Goal: Use online tool/utility: Utilize a website feature to perform a specific function

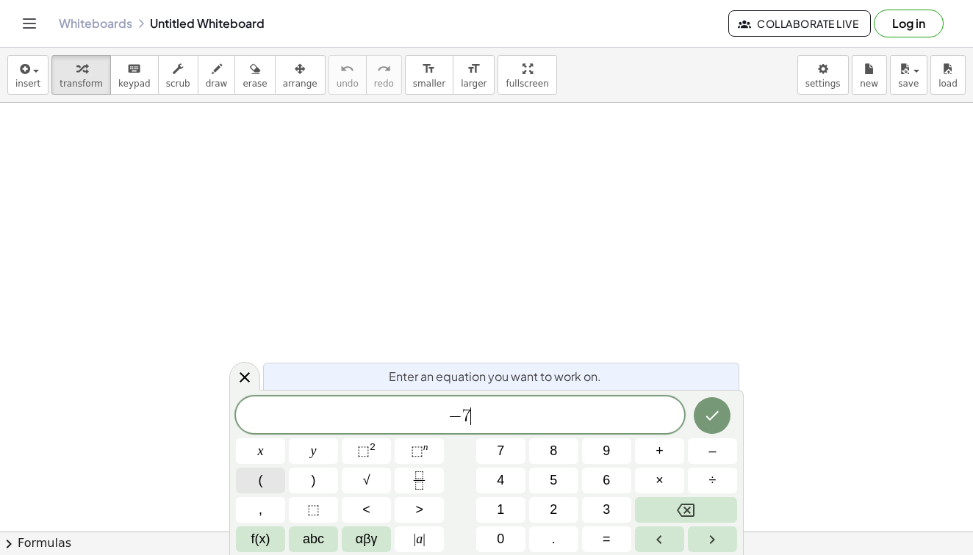
click at [270, 476] on button "(" at bounding box center [260, 481] width 49 height 26
click at [714, 409] on icon "Done" at bounding box center [712, 415] width 18 height 18
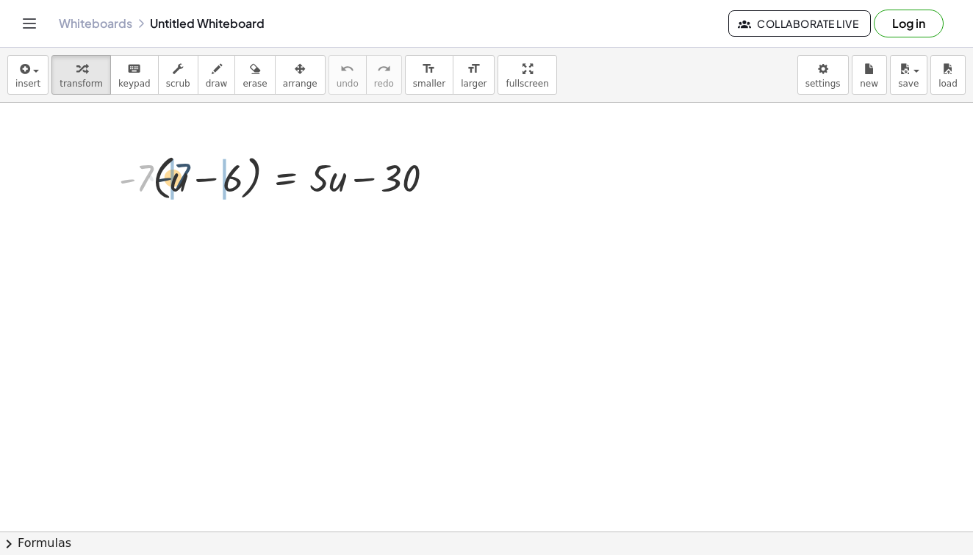
drag, startPoint x: 141, startPoint y: 189, endPoint x: 181, endPoint y: 187, distance: 40.4
click at [181, 187] on div at bounding box center [283, 177] width 342 height 56
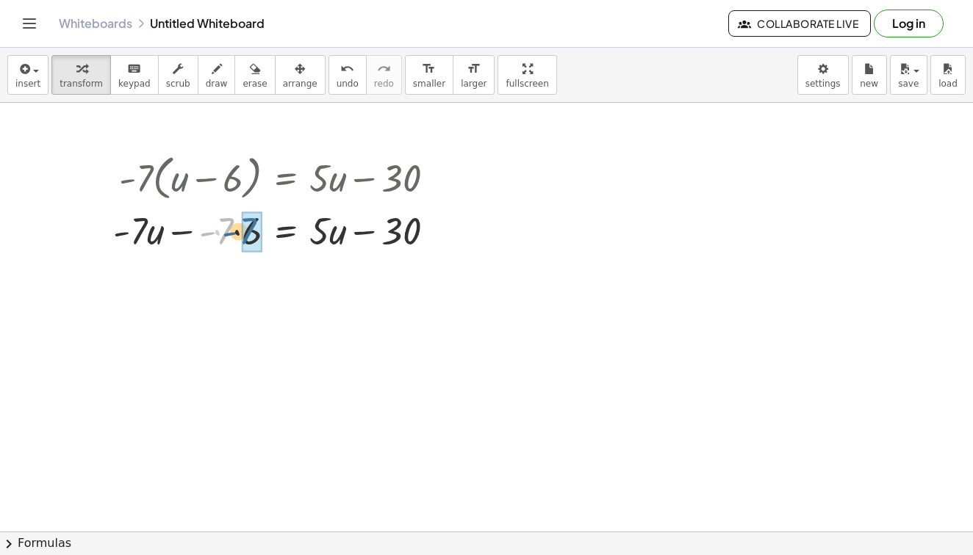
drag, startPoint x: 223, startPoint y: 226, endPoint x: 249, endPoint y: 226, distance: 26.5
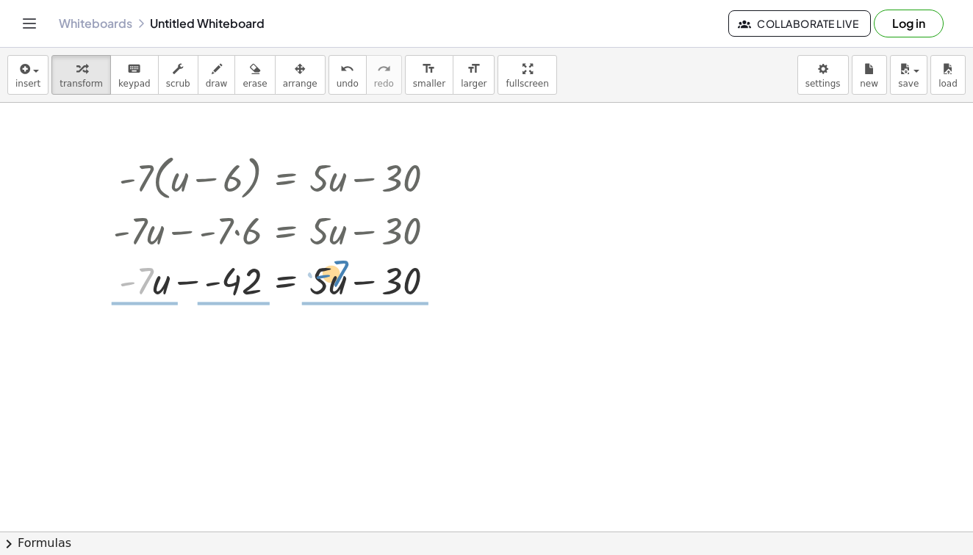
drag, startPoint x: 148, startPoint y: 282, endPoint x: 344, endPoint y: 274, distance: 195.6
click at [344, 275] on div at bounding box center [279, 280] width 347 height 50
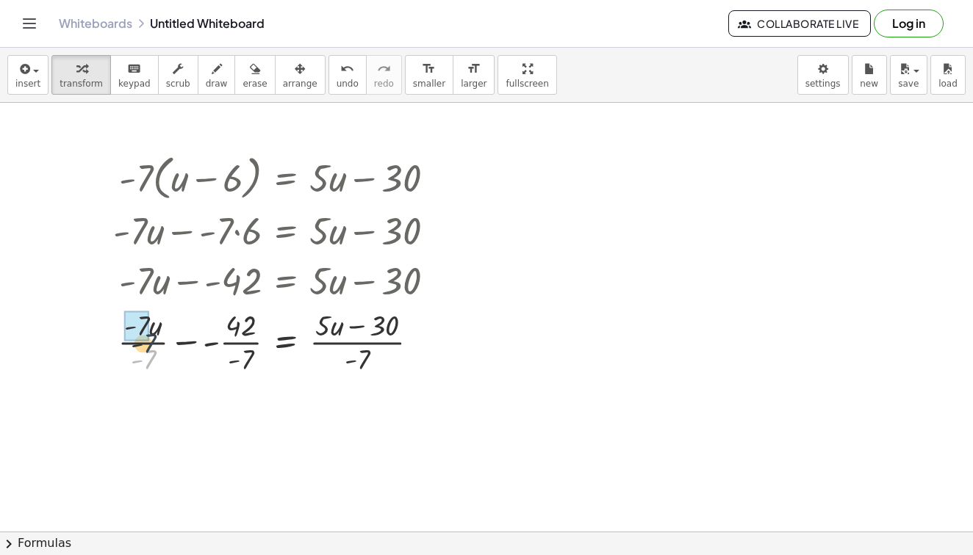
drag, startPoint x: 148, startPoint y: 355, endPoint x: 148, endPoint y: 326, distance: 28.7
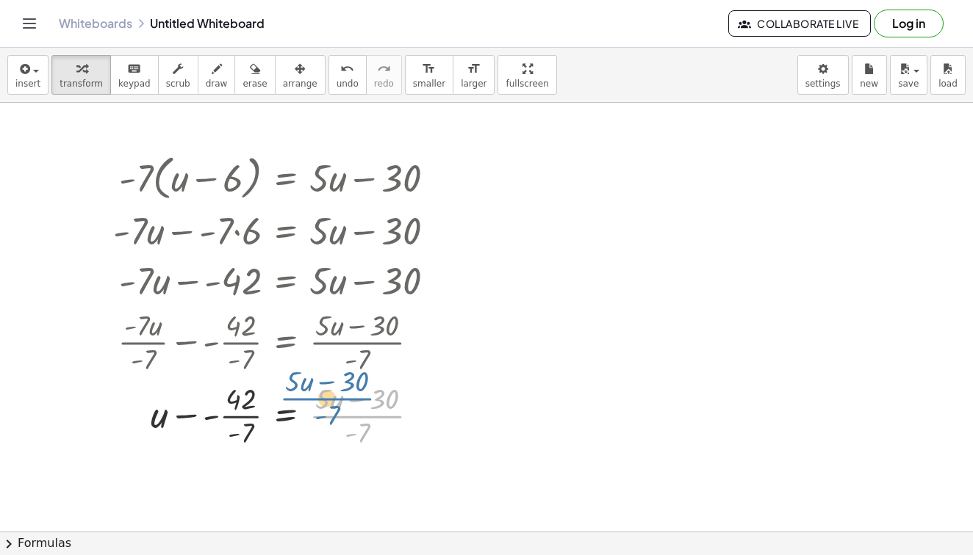
drag, startPoint x: 358, startPoint y: 422, endPoint x: 338, endPoint y: 410, distance: 23.1
click at [338, 410] on div at bounding box center [279, 414] width 347 height 73
drag, startPoint x: 351, startPoint y: 430, endPoint x: 326, endPoint y: 397, distance: 42.0
click at [326, 397] on div at bounding box center [279, 414] width 347 height 73
drag, startPoint x: 378, startPoint y: 441, endPoint x: 355, endPoint y: 413, distance: 36.6
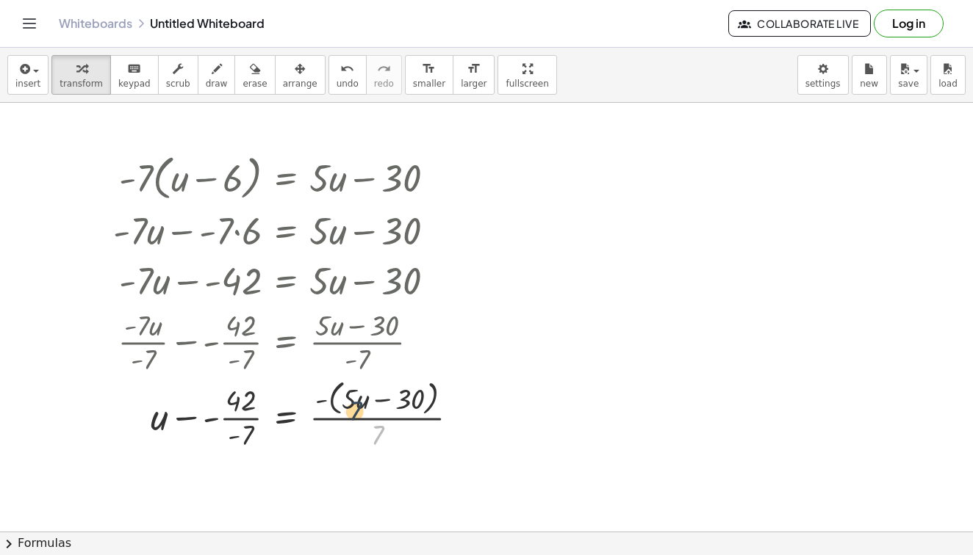
click at [355, 413] on div at bounding box center [292, 415] width 372 height 78
click at [340, 76] on icon "undo" at bounding box center [347, 69] width 14 height 18
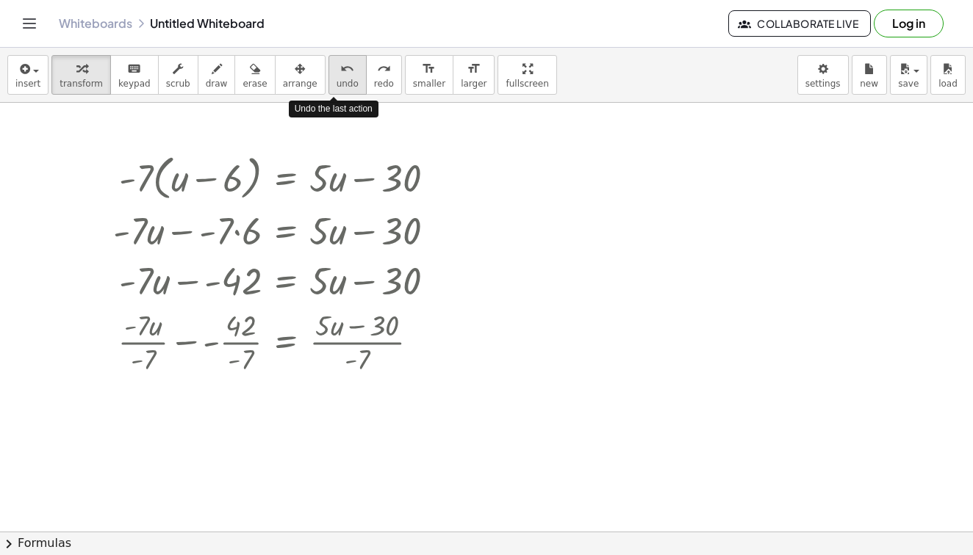
click at [340, 76] on icon "undo" at bounding box center [347, 69] width 14 height 18
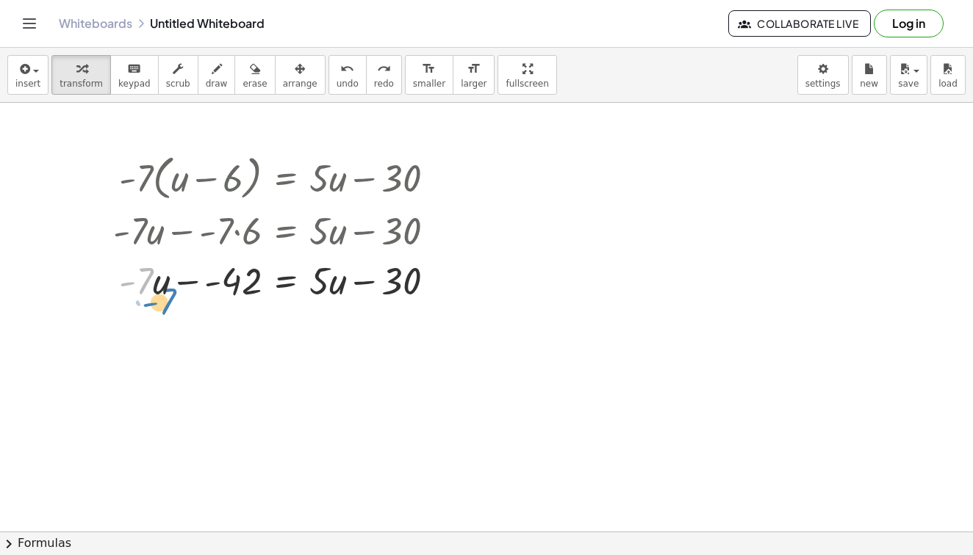
drag, startPoint x: 152, startPoint y: 286, endPoint x: 173, endPoint y: 306, distance: 28.6
click at [173, 306] on div "· - 7 · ( + u − 6 ) = + · 5 · u − 30 + · - 7 · u − · - 7 · 6 = + · 5 · u − 30 ·…" at bounding box center [274, 226] width 366 height 163
drag, startPoint x: 237, startPoint y: 285, endPoint x: 422, endPoint y: 293, distance: 184.6
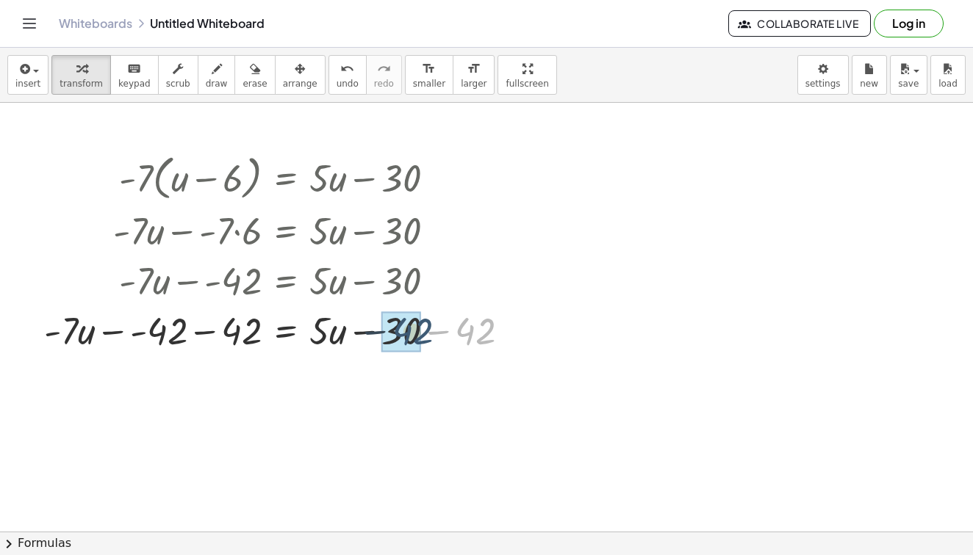
drag, startPoint x: 481, startPoint y: 334, endPoint x: 411, endPoint y: 335, distance: 70.5
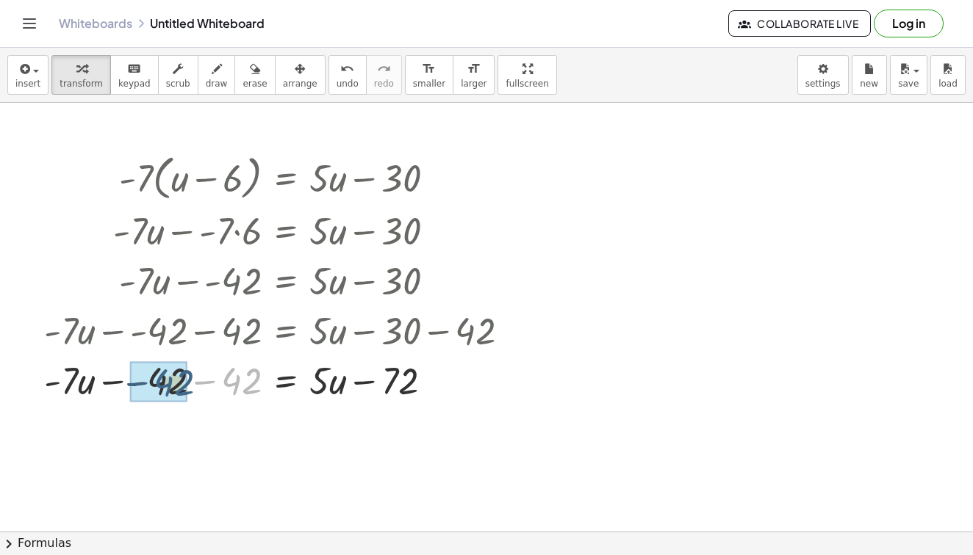
drag, startPoint x: 242, startPoint y: 380, endPoint x: 167, endPoint y: 382, distance: 75.0
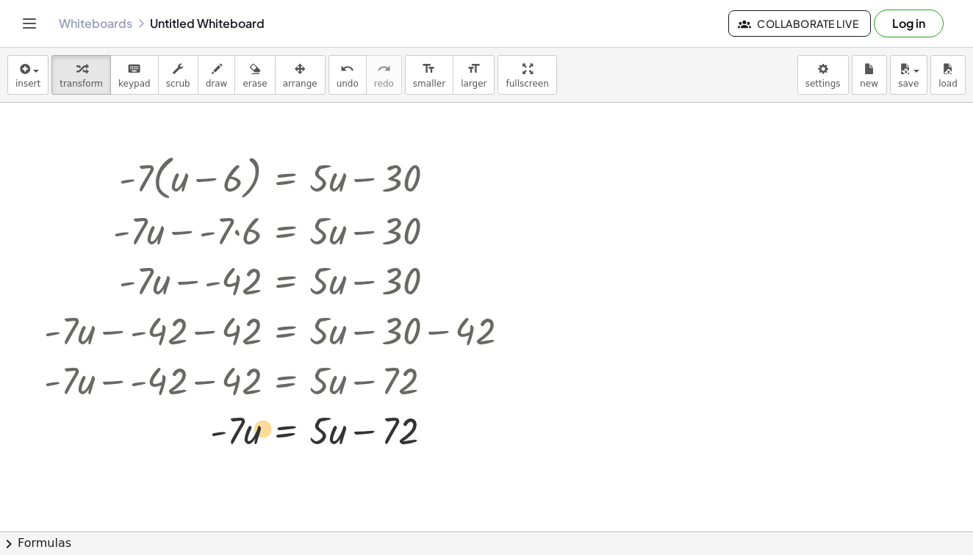
click at [249, 434] on div at bounding box center [282, 430] width 491 height 50
drag, startPoint x: 322, startPoint y: 435, endPoint x: 245, endPoint y: 439, distance: 77.3
click at [245, 439] on div at bounding box center [282, 430] width 491 height 50
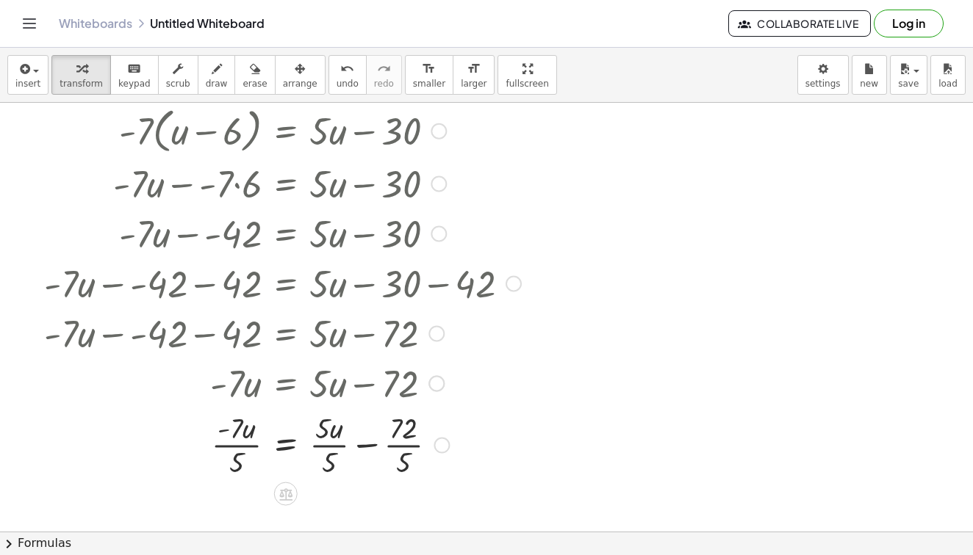
scroll to position [62, 0]
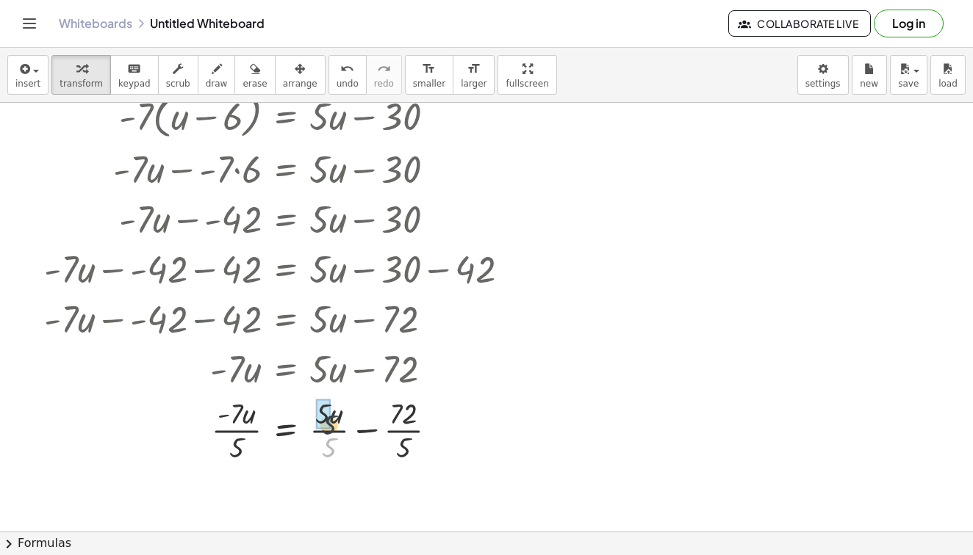
drag, startPoint x: 330, startPoint y: 453, endPoint x: 329, endPoint y: 420, distance: 32.3
drag, startPoint x: 237, startPoint y: 452, endPoint x: 237, endPoint y: 417, distance: 34.5
click at [237, 417] on div at bounding box center [282, 429] width 491 height 73
click at [328, 77] on button "undo undo" at bounding box center [347, 75] width 38 height 40
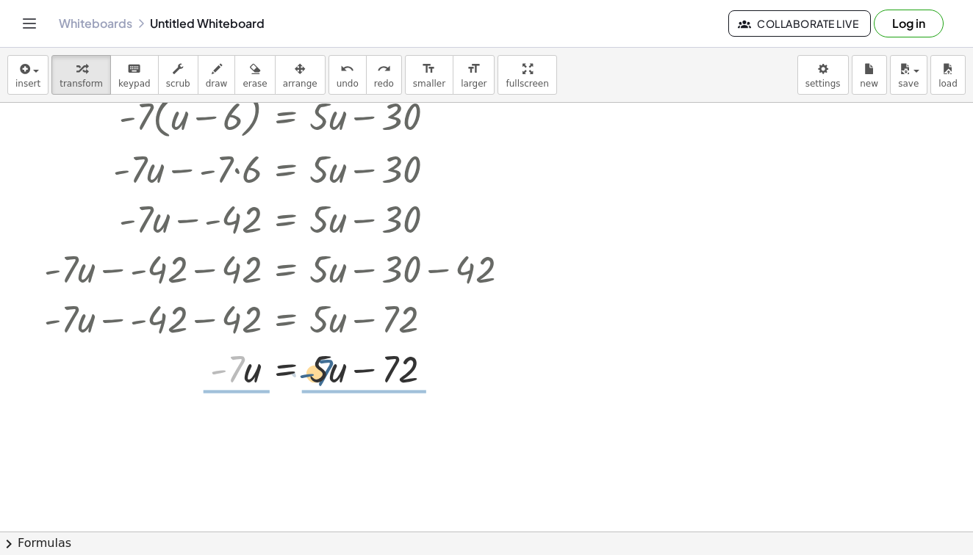
drag, startPoint x: 244, startPoint y: 369, endPoint x: 334, endPoint y: 371, distance: 90.4
click at [335, 372] on div at bounding box center [279, 368] width 487 height 50
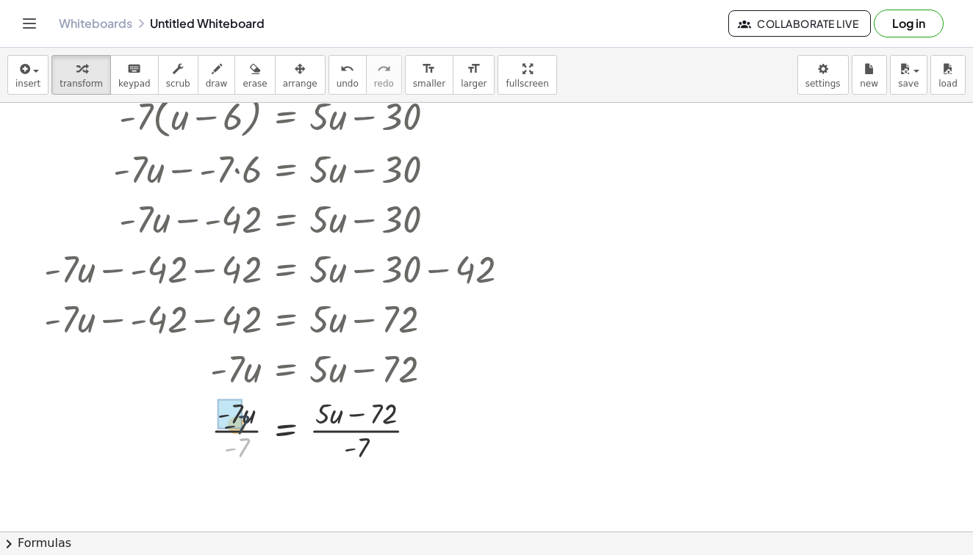
drag, startPoint x: 243, startPoint y: 447, endPoint x: 242, endPoint y: 414, distance: 33.1
drag, startPoint x: 357, startPoint y: 453, endPoint x: 324, endPoint y: 419, distance: 46.7
click at [324, 419] on div at bounding box center [282, 429] width 491 height 73
drag, startPoint x: 336, startPoint y: 449, endPoint x: 333, endPoint y: 414, distance: 35.5
click at [333, 414] on div at bounding box center [282, 429] width 491 height 73
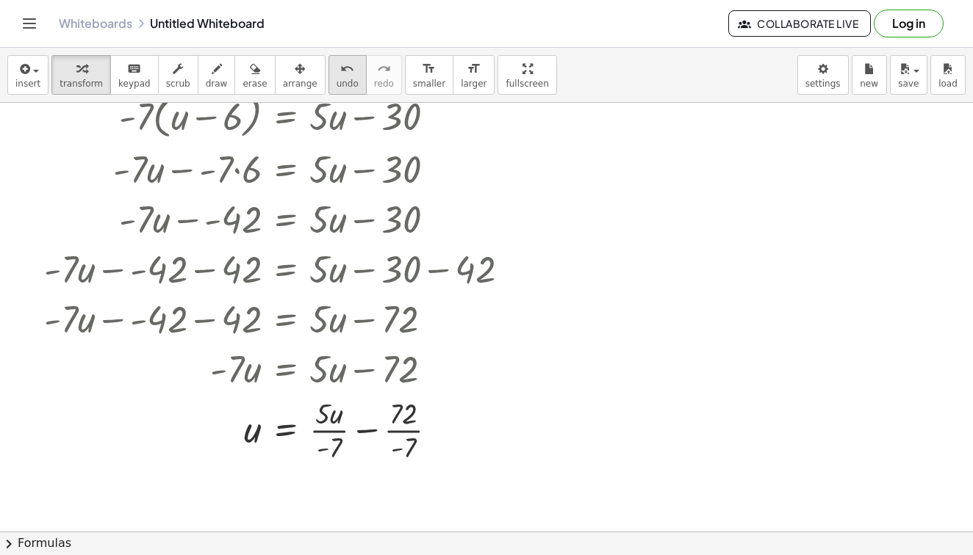
click at [341, 84] on span "undo" at bounding box center [347, 84] width 22 height 10
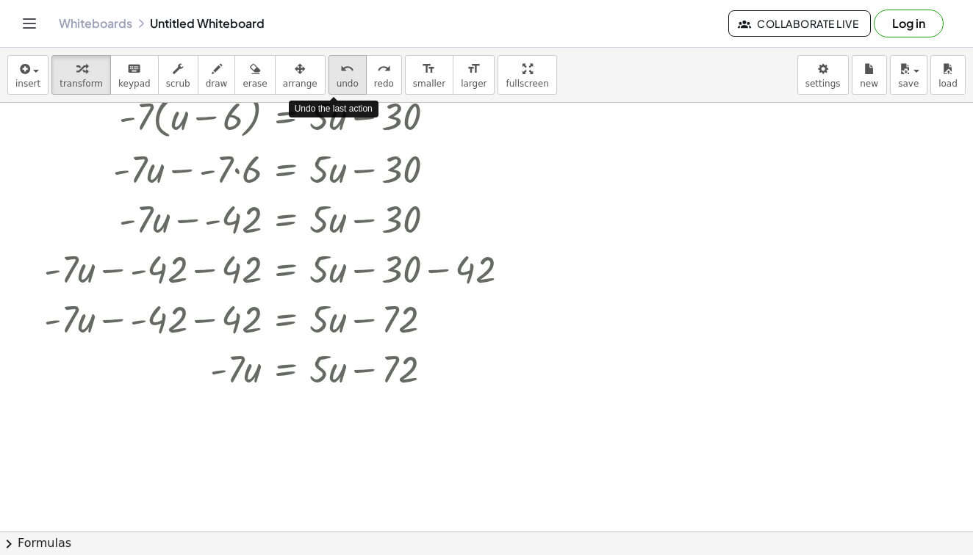
click at [341, 84] on span "undo" at bounding box center [347, 84] width 22 height 10
click at [425, 358] on div at bounding box center [290, 368] width 508 height 50
click at [432, 370] on div at bounding box center [433, 369] width 16 height 16
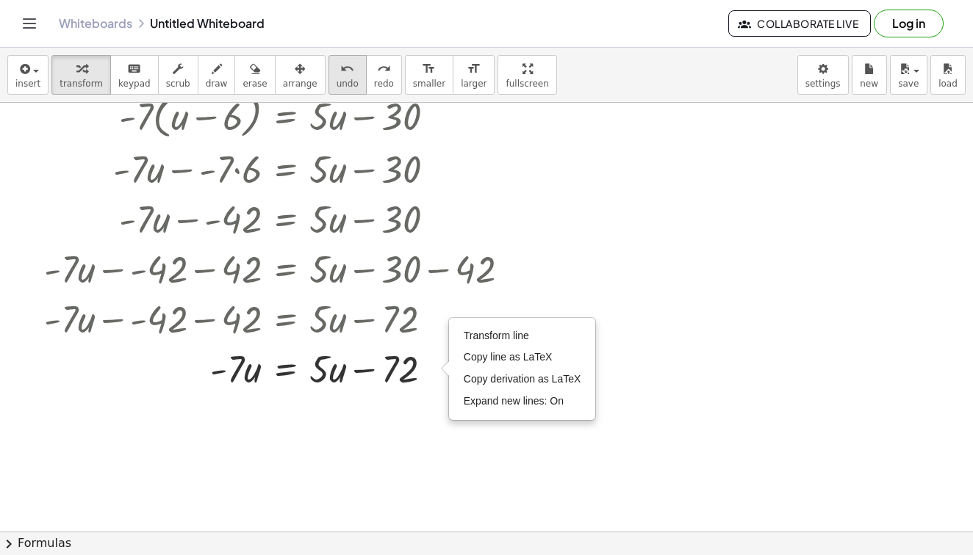
click at [336, 80] on span "undo" at bounding box center [347, 84] width 22 height 10
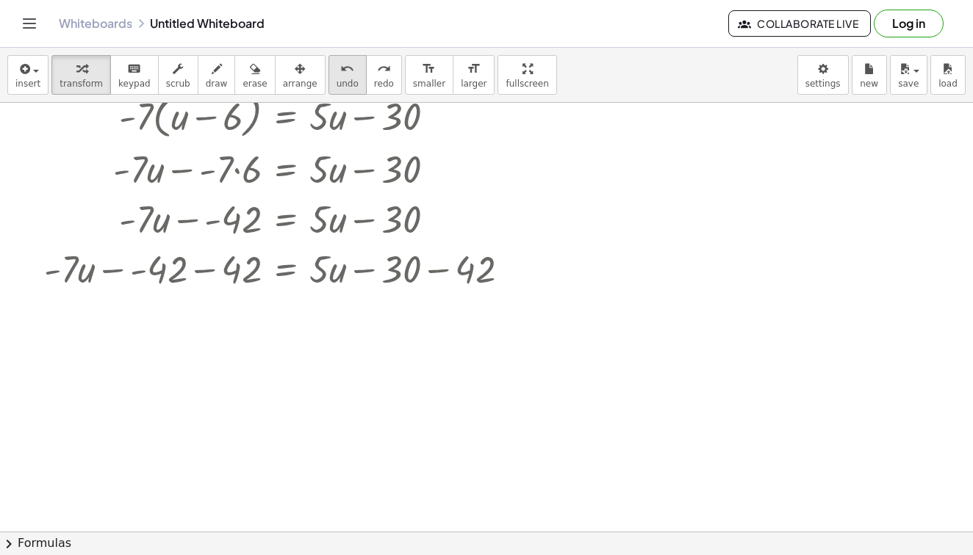
click at [336, 80] on span "undo" at bounding box center [347, 84] width 22 height 10
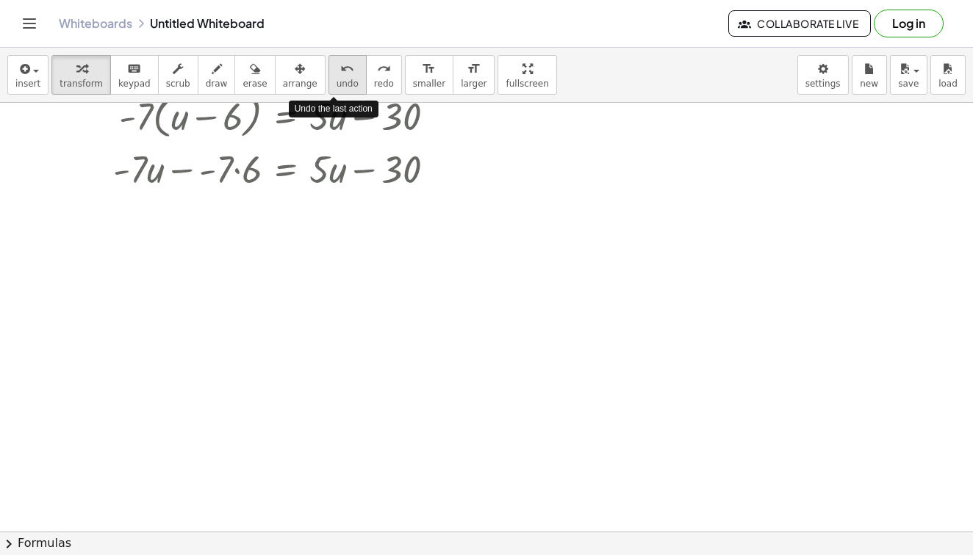
click at [336, 80] on span "undo" at bounding box center [347, 84] width 22 height 10
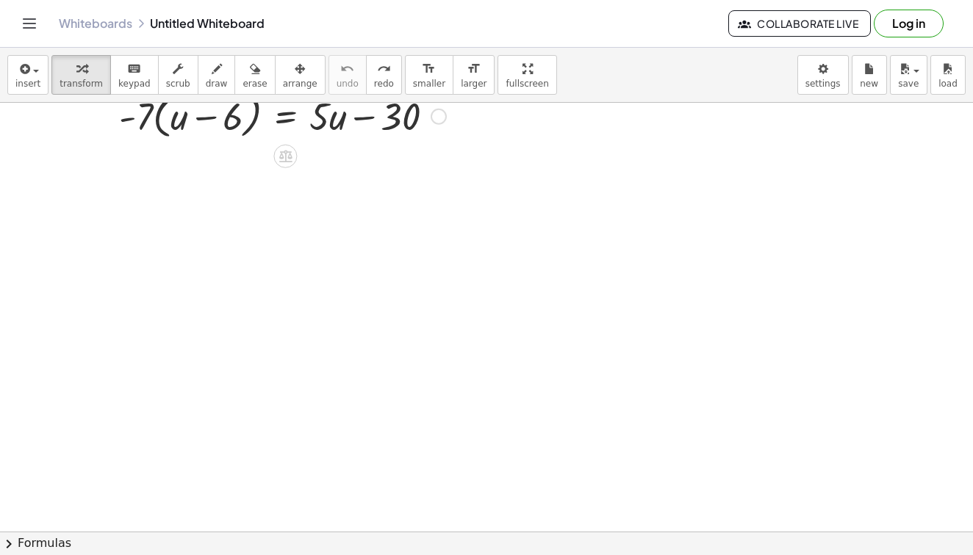
click at [320, 123] on div at bounding box center [283, 115] width 342 height 56
click at [164, 165] on div at bounding box center [486, 518] width 973 height 954
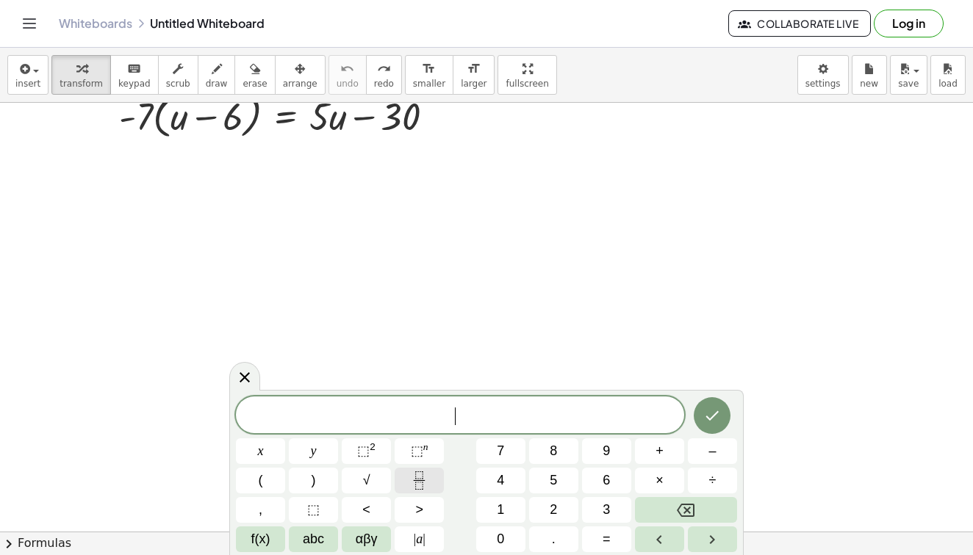
click at [413, 483] on icon "Fraction" at bounding box center [419, 481] width 18 height 18
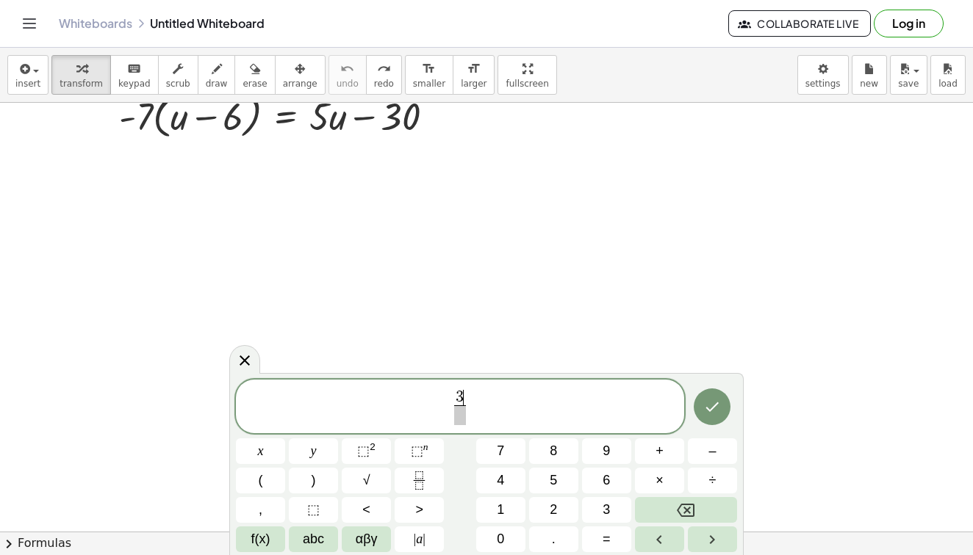
click at [461, 414] on span at bounding box center [459, 416] width 11 height 20
click at [480, 405] on span "3 5 ​ ​" at bounding box center [460, 408] width 448 height 39
click at [602, 539] on span "=" at bounding box center [606, 540] width 8 height 20
click at [718, 412] on icon "Done" at bounding box center [712, 407] width 18 height 18
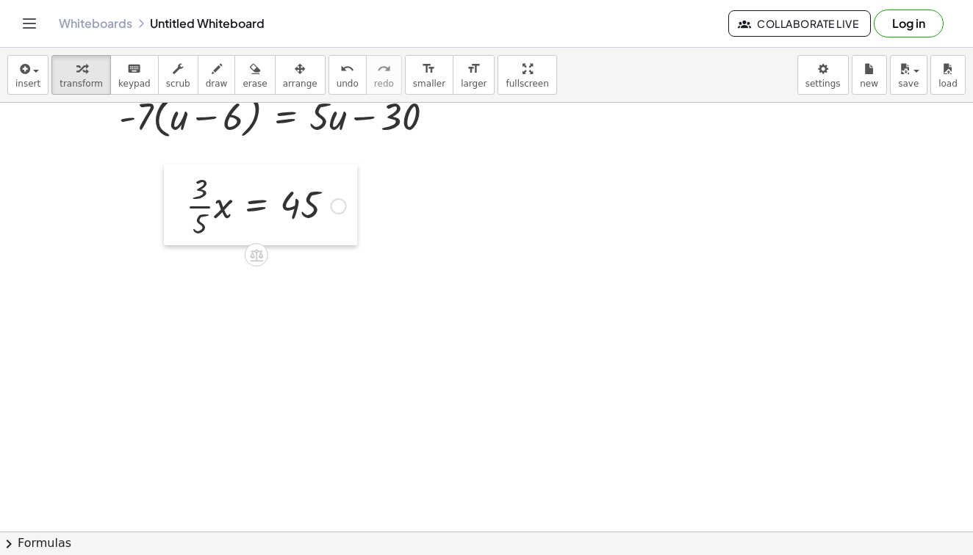
click at [175, 212] on div at bounding box center [175, 205] width 22 height 81
drag, startPoint x: 200, startPoint y: 227, endPoint x: 202, endPoint y: 184, distance: 43.4
click at [202, 184] on div at bounding box center [266, 204] width 175 height 73
drag, startPoint x: 202, startPoint y: 184, endPoint x: 203, endPoint y: 226, distance: 42.6
click at [203, 227] on div at bounding box center [266, 204] width 175 height 73
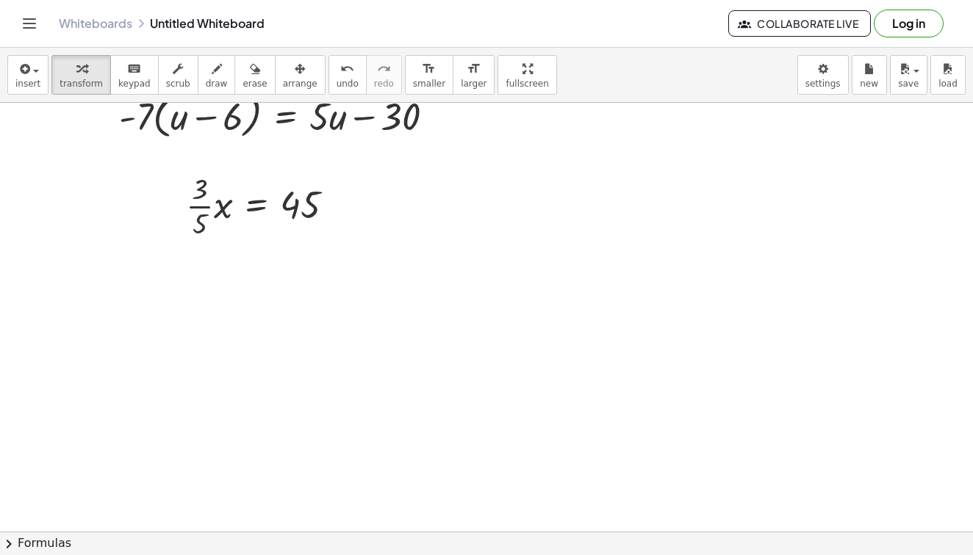
click at [320, 264] on div at bounding box center [486, 518] width 973 height 954
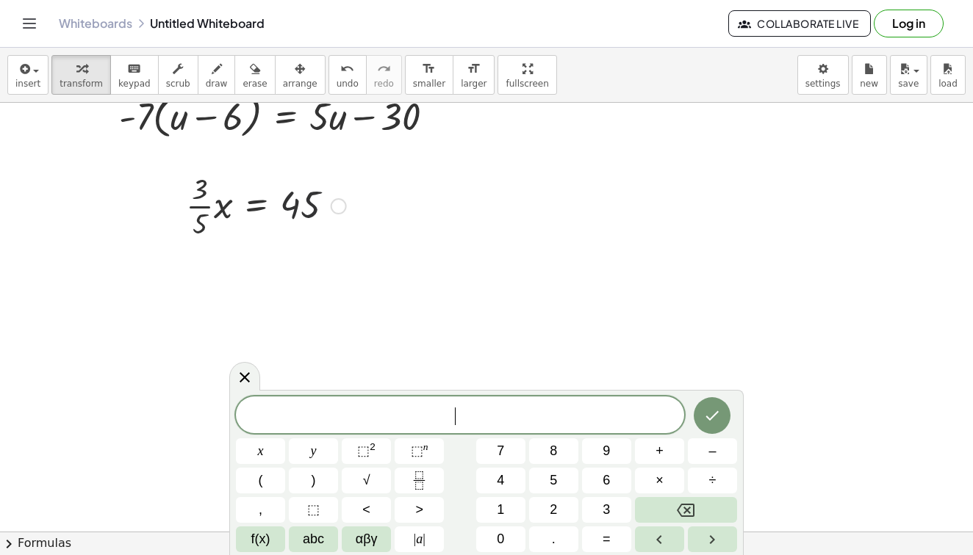
click at [286, 211] on div at bounding box center [266, 204] width 175 height 73
drag, startPoint x: 332, startPoint y: 209, endPoint x: 297, endPoint y: 210, distance: 35.3
click at [256, 206] on div "· · 3 · 5 · x = 45" at bounding box center [256, 206] width 0 height 0
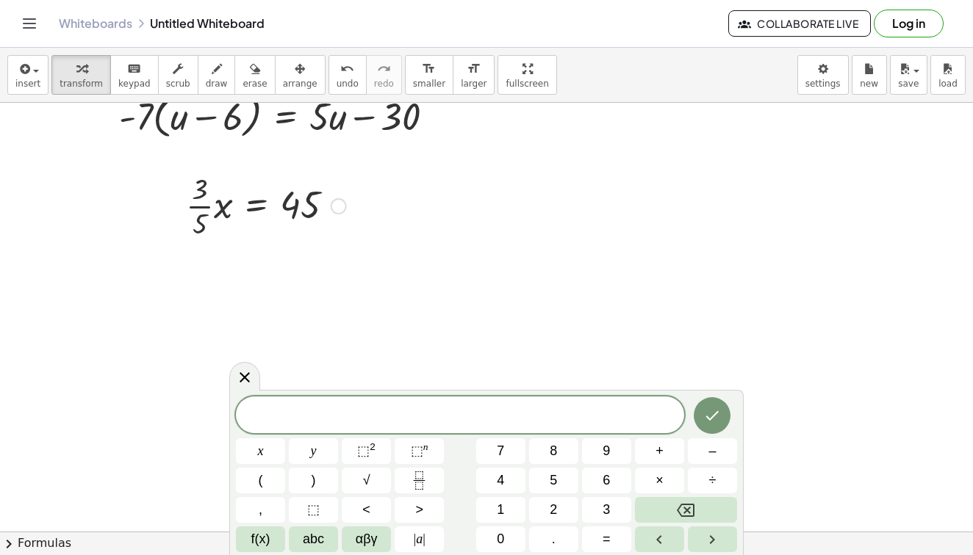
click at [212, 207] on div at bounding box center [266, 204] width 175 height 73
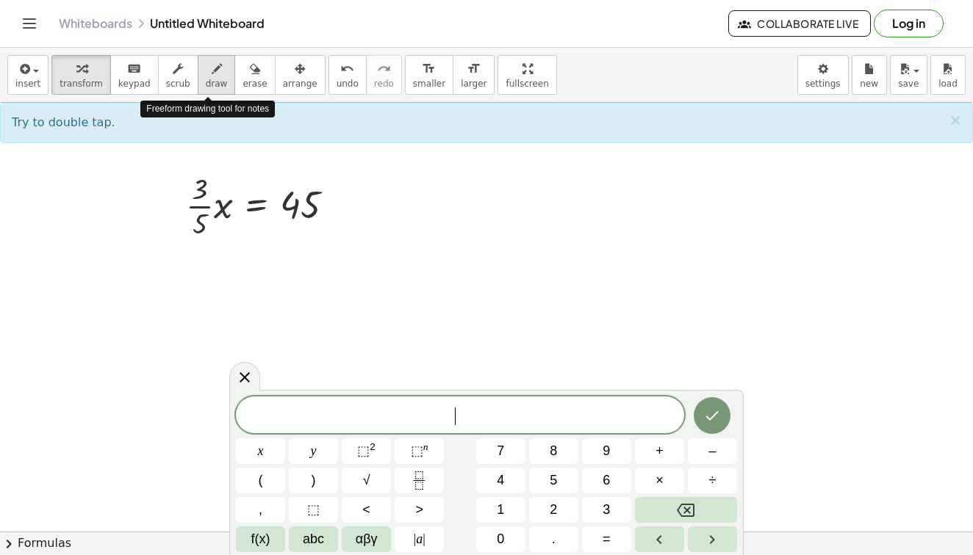
click at [212, 90] on button "draw" at bounding box center [217, 75] width 38 height 40
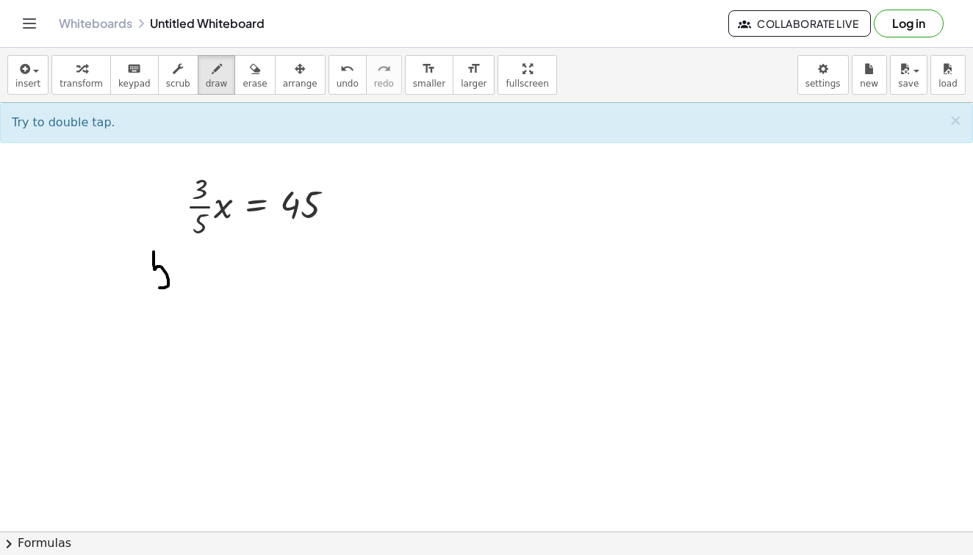
drag, startPoint x: 154, startPoint y: 252, endPoint x: 154, endPoint y: 281, distance: 28.7
click at [154, 281] on div at bounding box center [486, 518] width 973 height 954
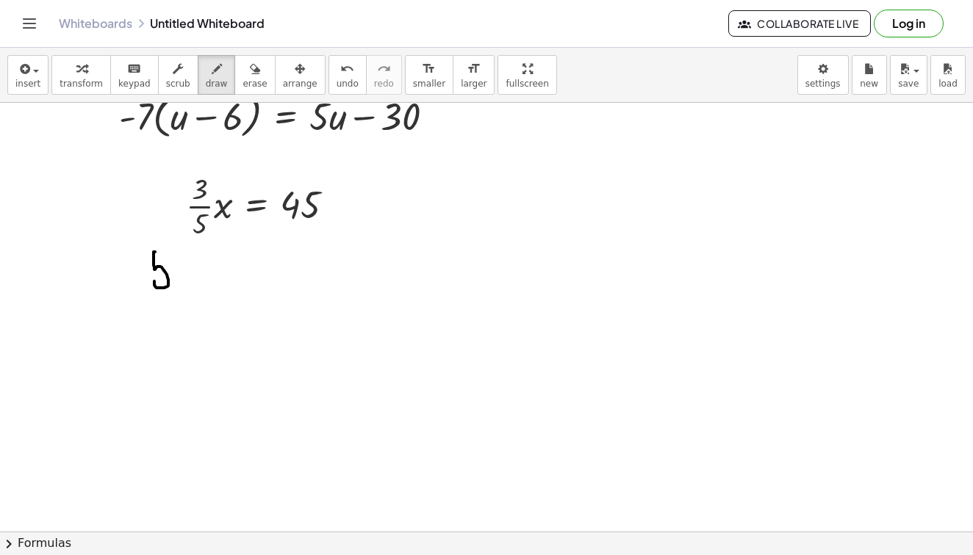
drag, startPoint x: 155, startPoint y: 252, endPoint x: 173, endPoint y: 252, distance: 18.4
click at [173, 252] on div at bounding box center [486, 518] width 973 height 954
drag, startPoint x: 143, startPoint y: 303, endPoint x: 174, endPoint y: 303, distance: 30.9
click at [175, 304] on div at bounding box center [486, 518] width 973 height 954
drag, startPoint x: 152, startPoint y: 317, endPoint x: 154, endPoint y: 347, distance: 30.9
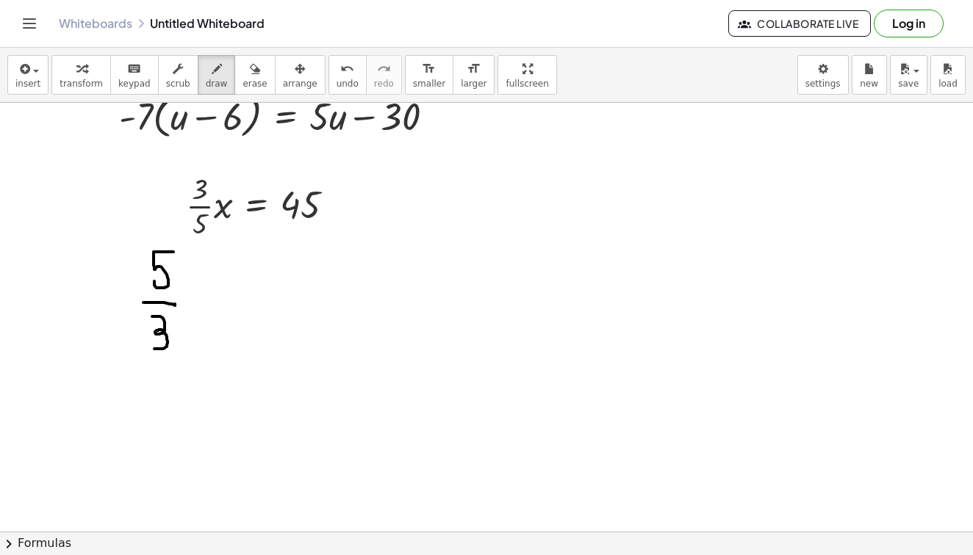
click at [154, 348] on div at bounding box center [486, 518] width 973 height 954
